Goal: Complete application form

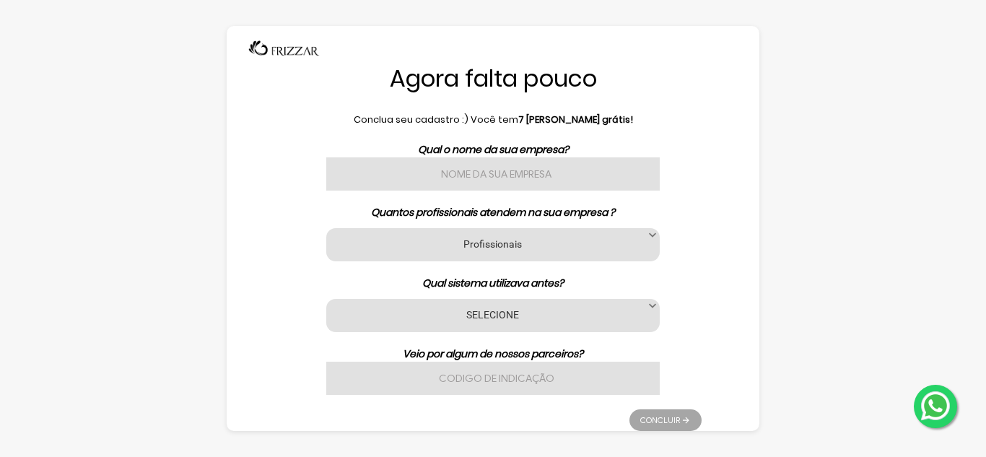
click at [572, 162] on input "text" at bounding box center [493, 173] width 334 height 33
type input "w"
type input "[PERSON_NAME] barberclub"
click at [565, 246] on label "Profissionais" at bounding box center [493, 244] width 298 height 14
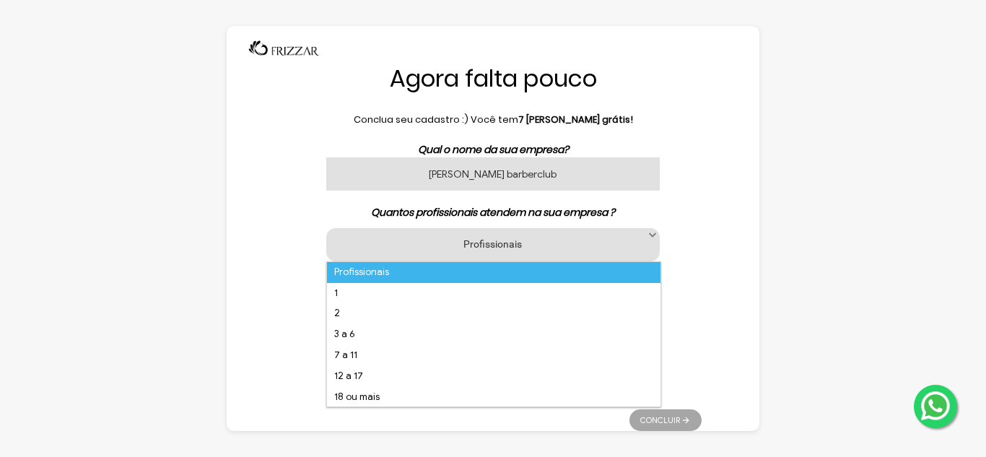
scroll to position [9, 66]
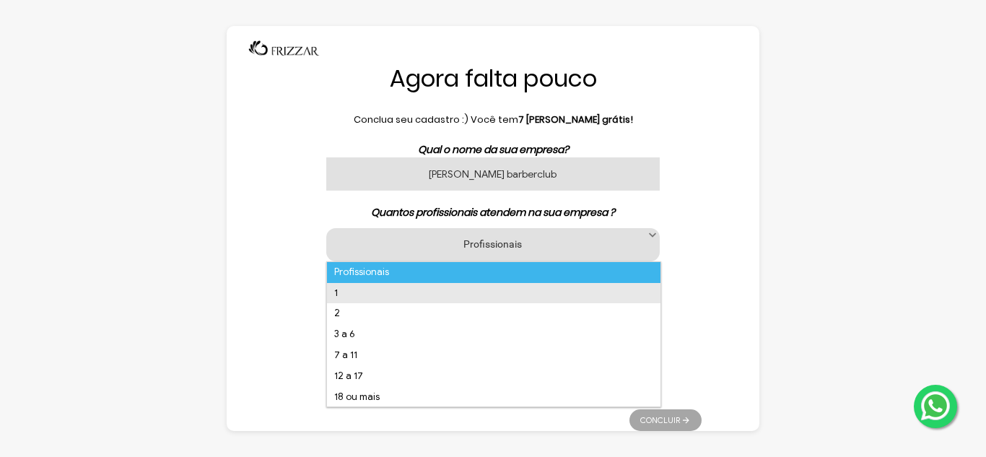
click at [347, 290] on li "1" at bounding box center [494, 293] width 334 height 21
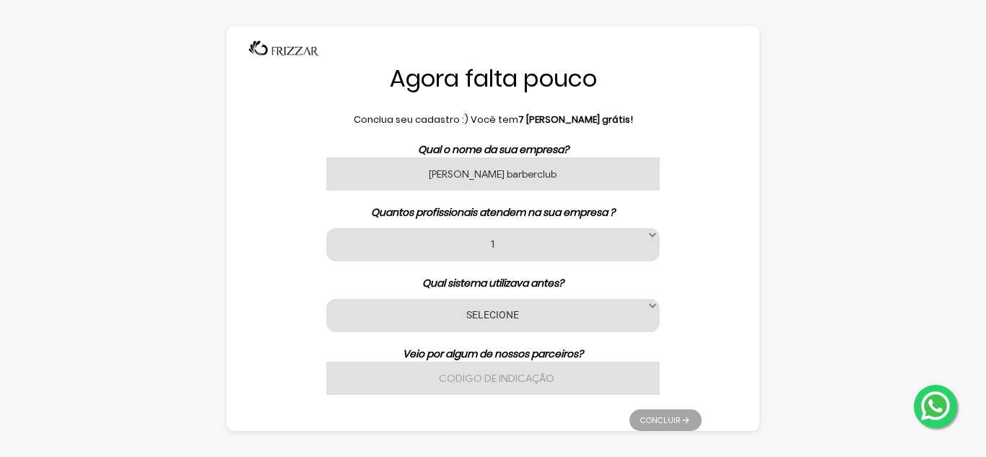
click at [559, 313] on label "SELECIONE" at bounding box center [493, 315] width 298 height 14
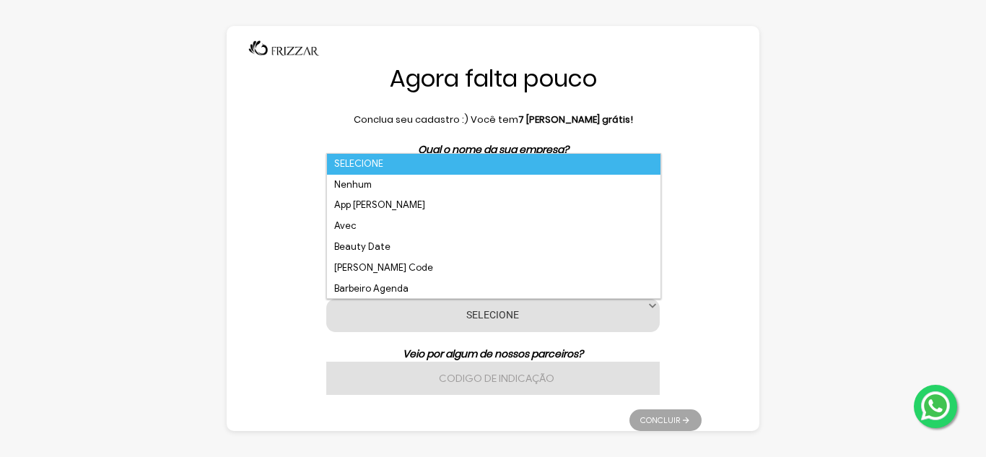
click at [380, 173] on li "SELECIONE" at bounding box center [494, 164] width 334 height 21
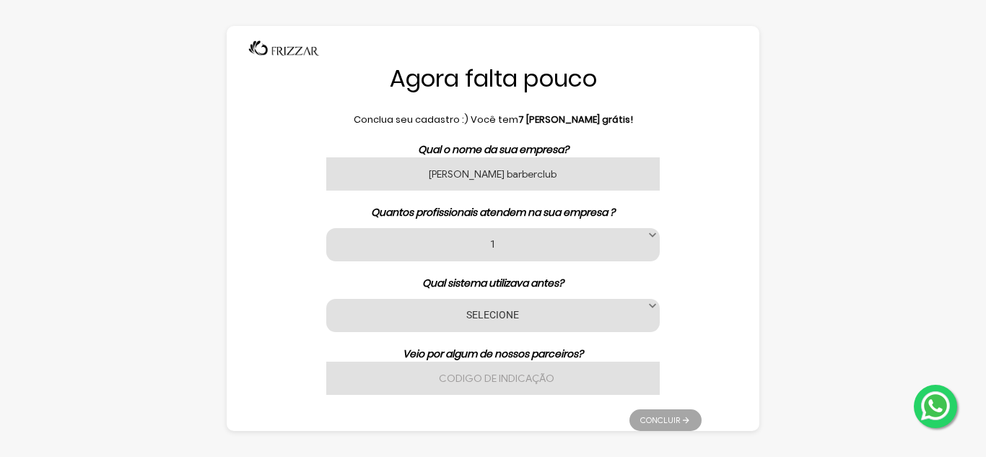
click at [688, 417] on li "Concluir" at bounding box center [666, 416] width 72 height 29
click at [622, 322] on div "SELECIONE Nenhum App [PERSON_NAME] Avec Beauty Date [PERSON_NAME] Code [PERSON_…" at bounding box center [493, 315] width 334 height 33
click at [399, 321] on label "SELECIONE" at bounding box center [493, 315] width 298 height 14
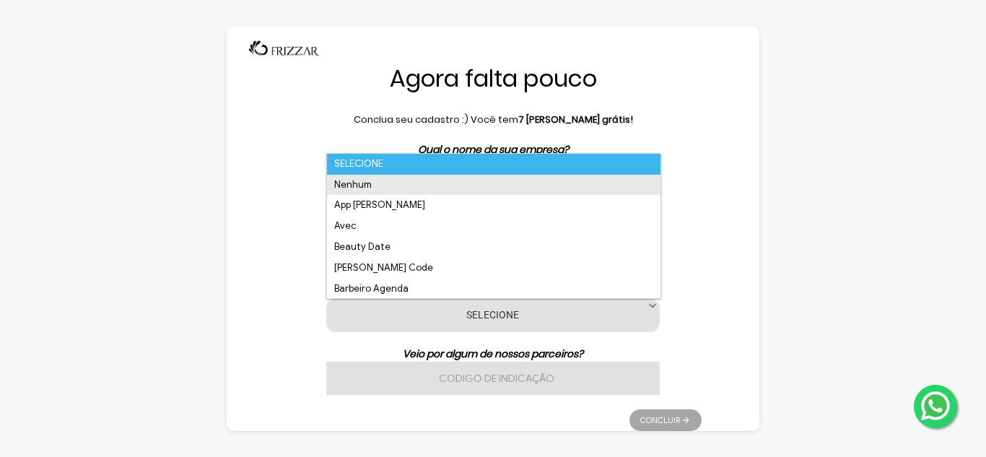
click at [357, 183] on li "Nenhum" at bounding box center [494, 185] width 334 height 21
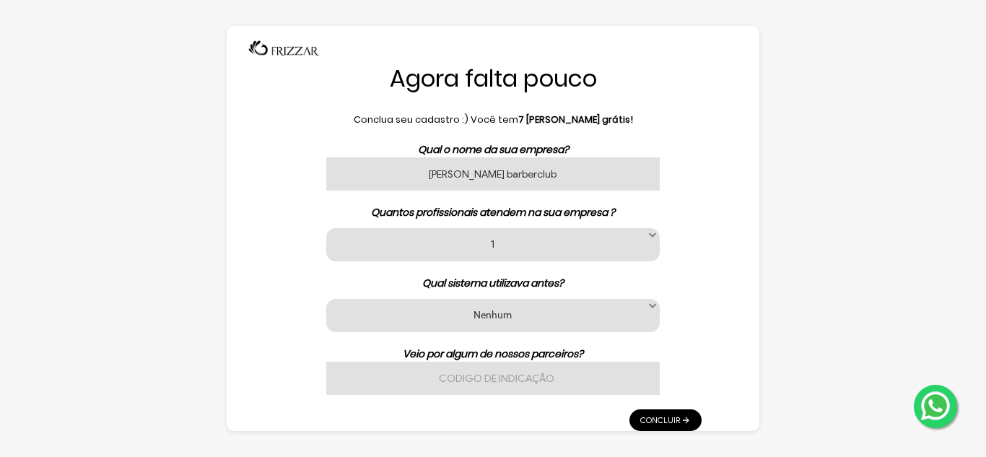
click at [673, 421] on link "Concluir" at bounding box center [666, 420] width 72 height 22
